Goal: Information Seeking & Learning: Learn about a topic

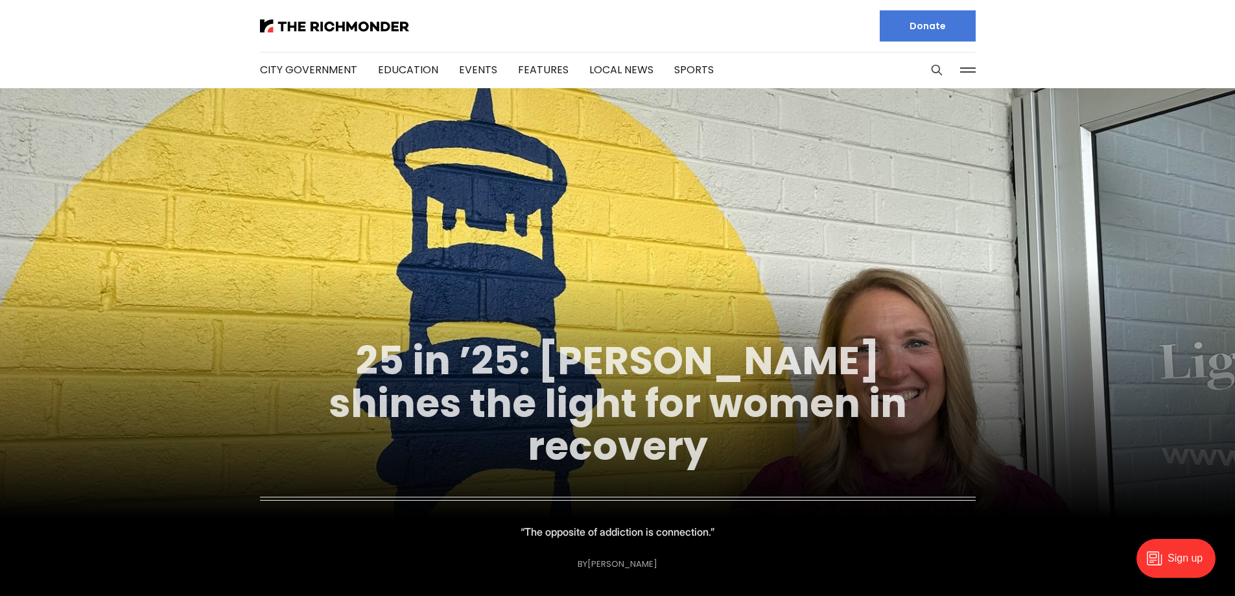
click at [509, 402] on link "25 in ’25: [PERSON_NAME] shines the light for women in recovery" at bounding box center [618, 403] width 578 height 140
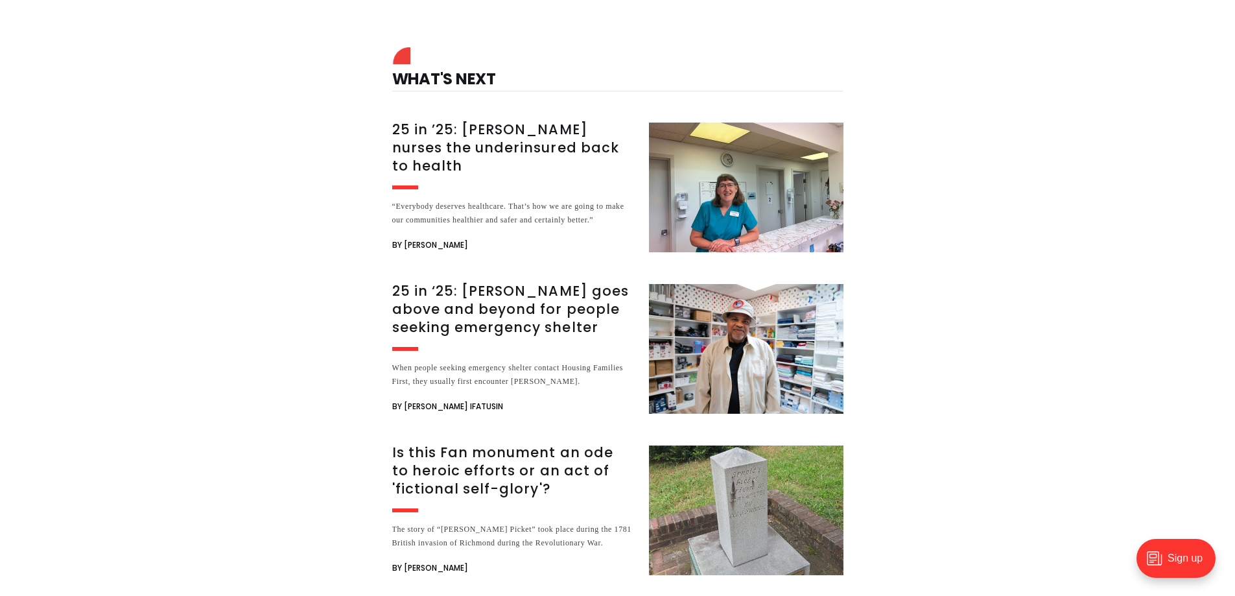
scroll to position [3176, 0]
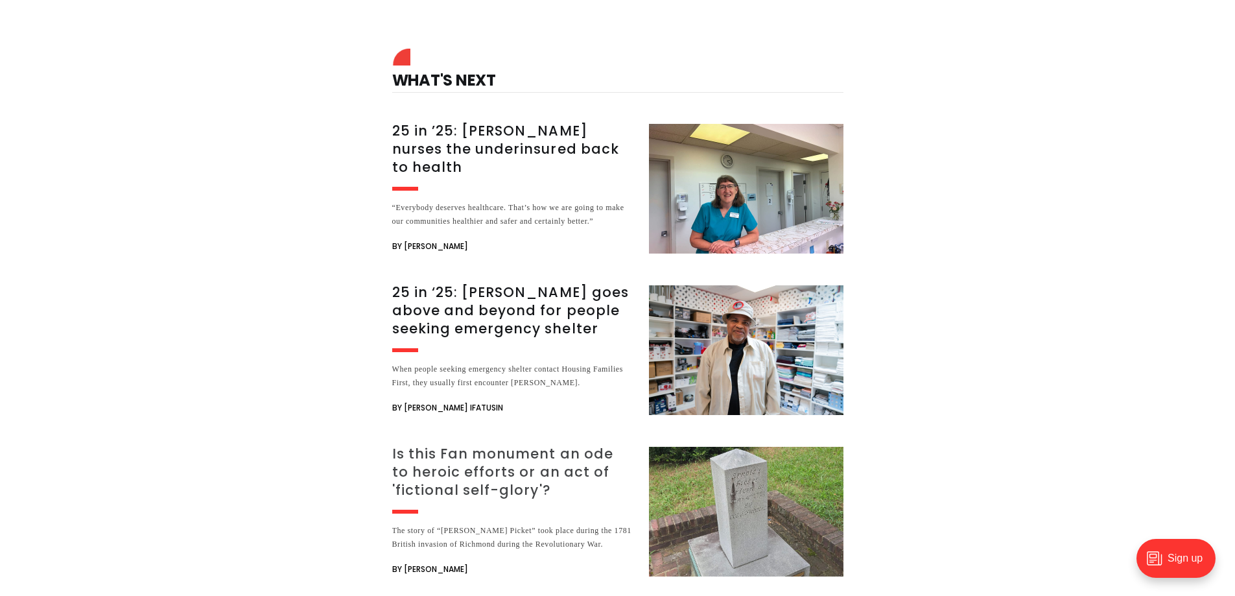
click at [498, 445] on h3 "Is this Fan monument an ode to heroic efforts or an act of 'fictional self-glor…" at bounding box center [512, 472] width 241 height 54
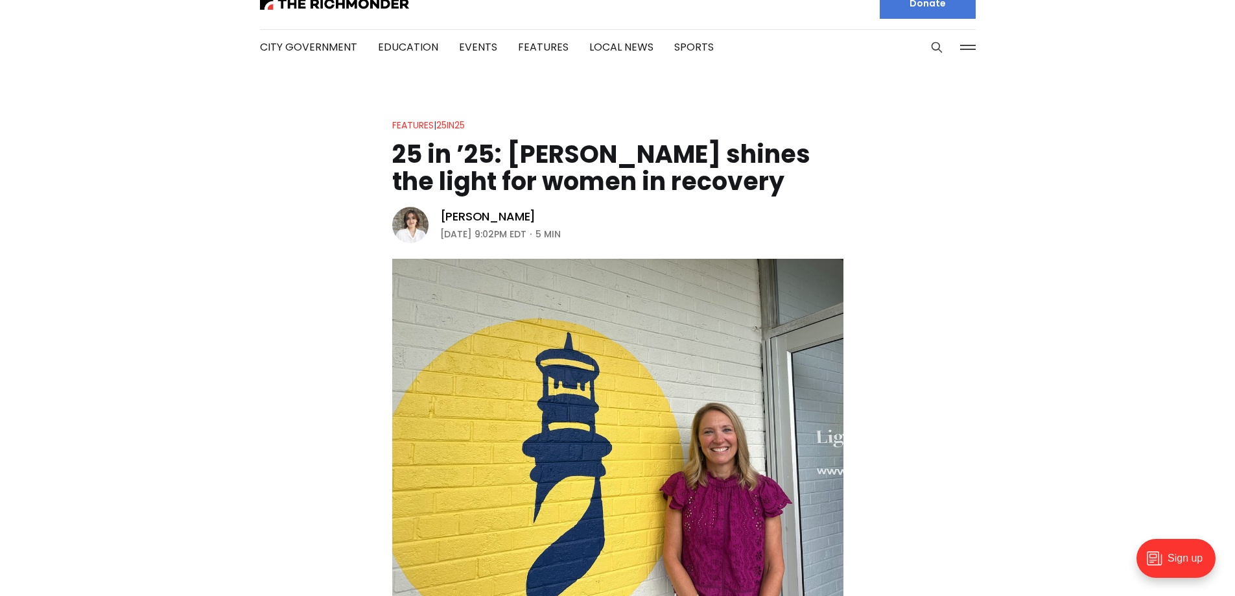
scroll to position [0, 0]
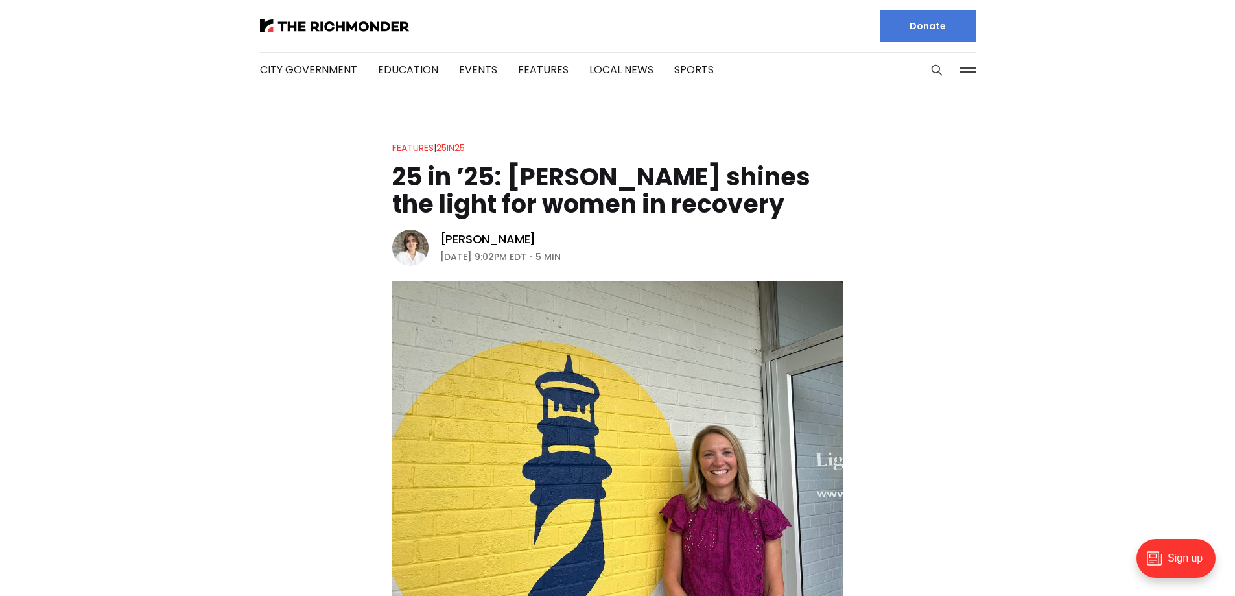
click at [328, 10] on div at bounding box center [433, 26] width 347 height 52
click at [340, 31] on img at bounding box center [334, 25] width 149 height 13
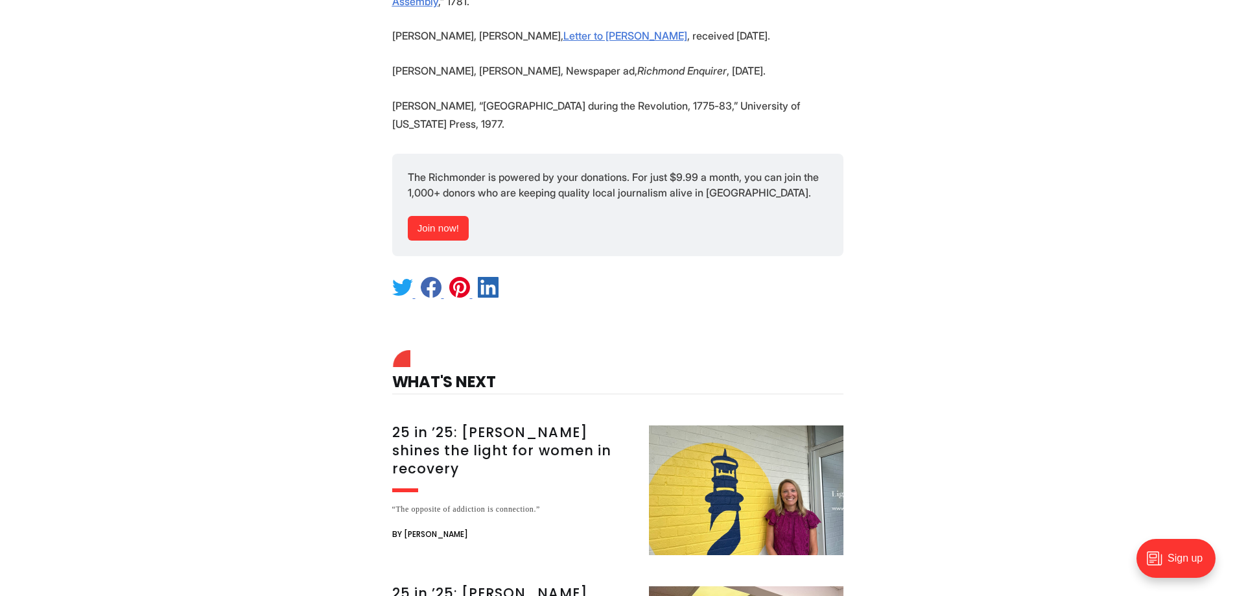
scroll to position [4926, 0]
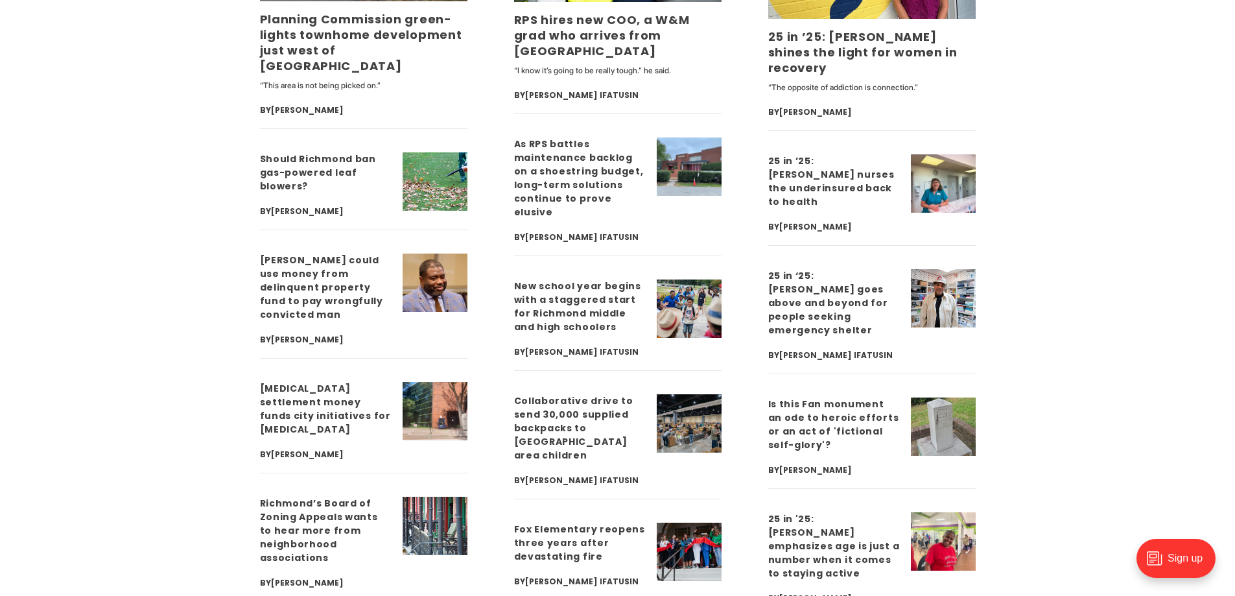
scroll to position [3435, 0]
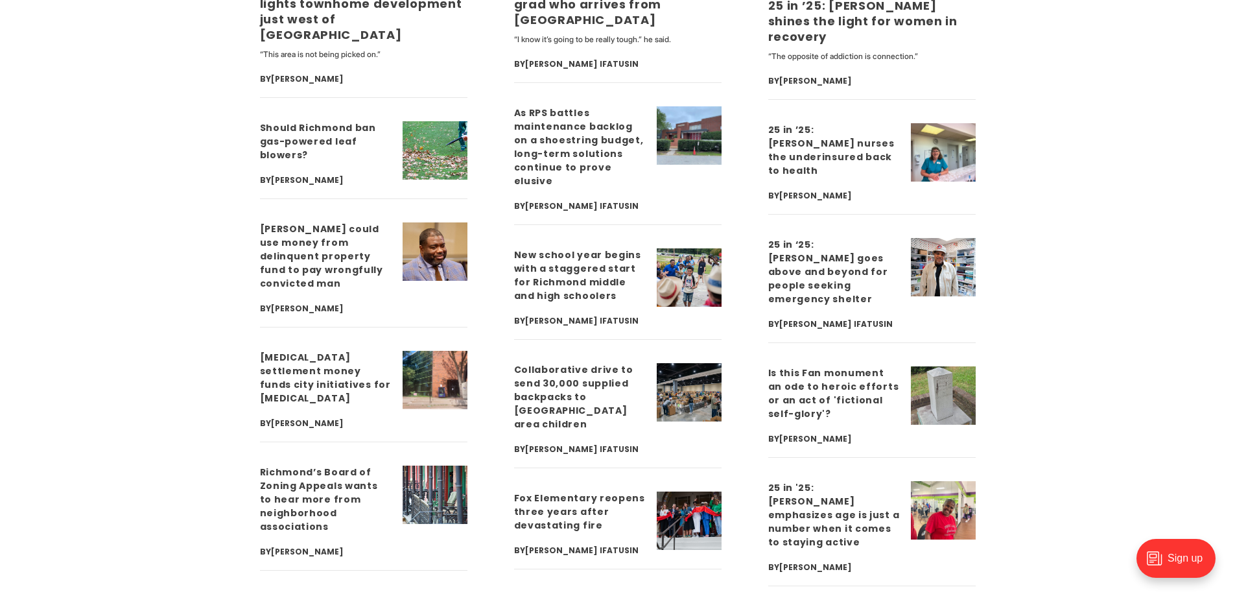
click at [297, 233] on h3 "[PERSON_NAME] could use money from delinquent property fund to pay wrongfully c…" at bounding box center [326, 256] width 132 height 68
click at [296, 227] on link "[PERSON_NAME] could use money from delinquent property fund to pay wrongfully c…" at bounding box center [321, 255] width 123 height 67
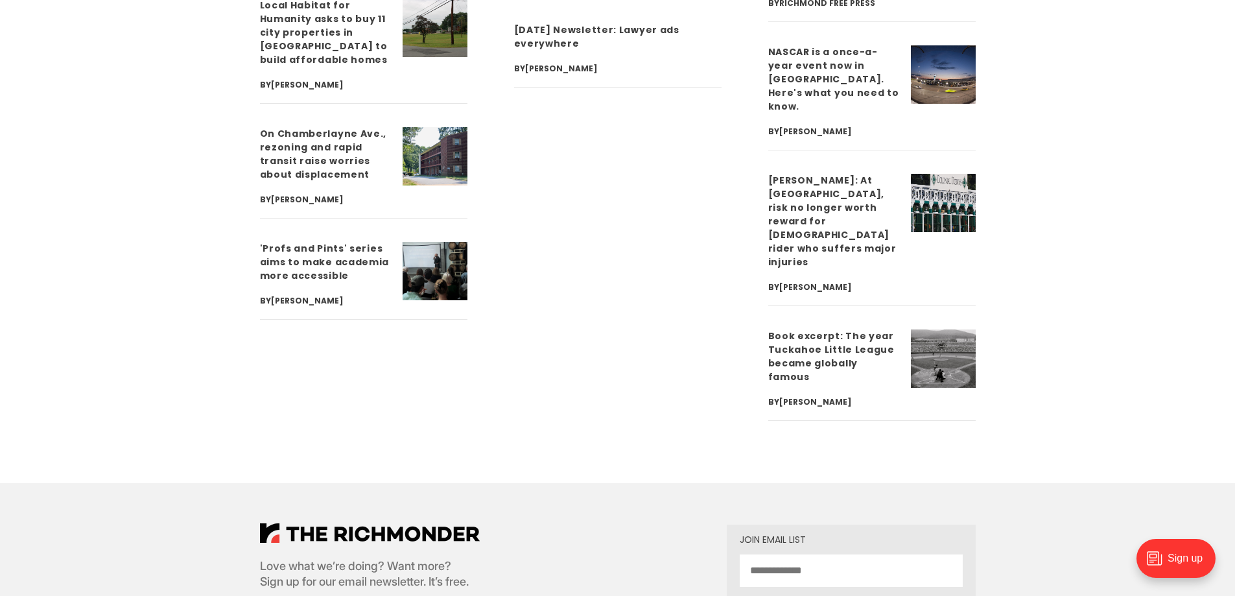
scroll to position [4537, 0]
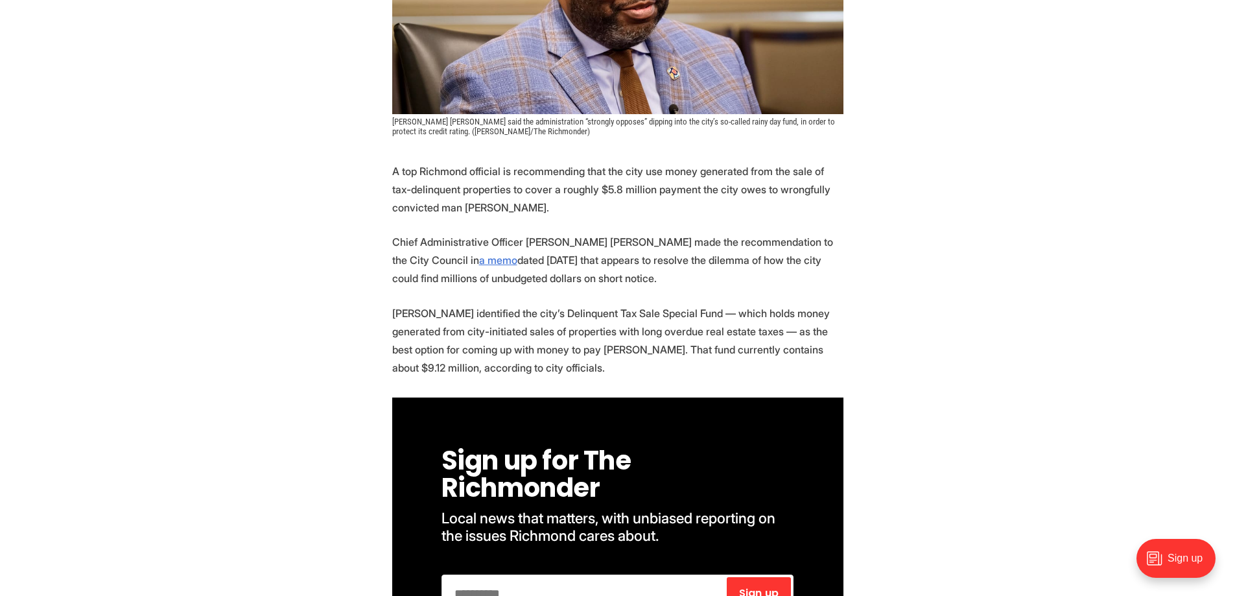
scroll to position [454, 0]
